Goal: Browse casually

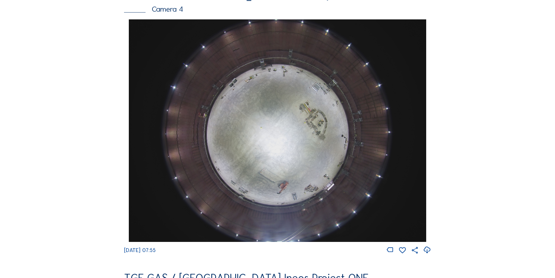
scroll to position [568, 0]
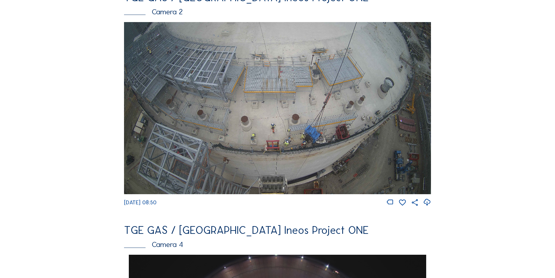
scroll to position [179, 0]
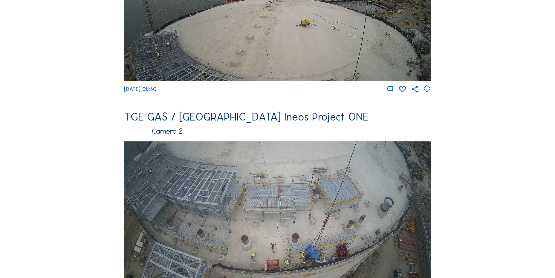
click at [431, 90] on icon at bounding box center [427, 89] width 8 height 10
click at [249, 192] on img at bounding box center [277, 228] width 307 height 173
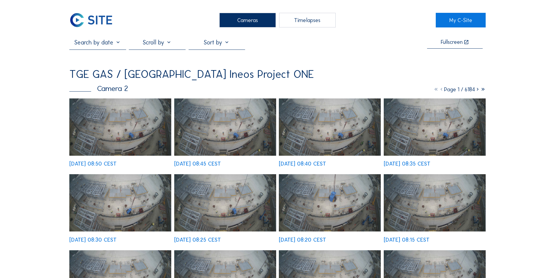
click at [118, 138] on img at bounding box center [120, 127] width 102 height 57
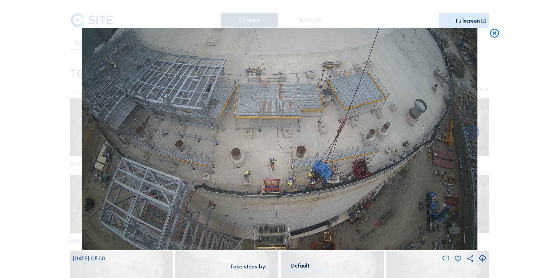
click at [495, 34] on icon at bounding box center [494, 33] width 11 height 11
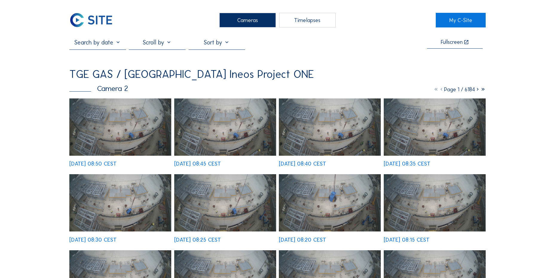
click at [91, 25] on img at bounding box center [91, 20] width 44 height 15
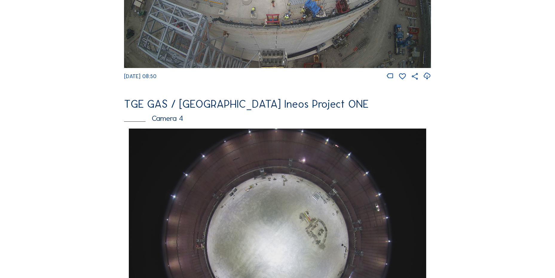
scroll to position [508, 0]
